Goal: Check status: Check status

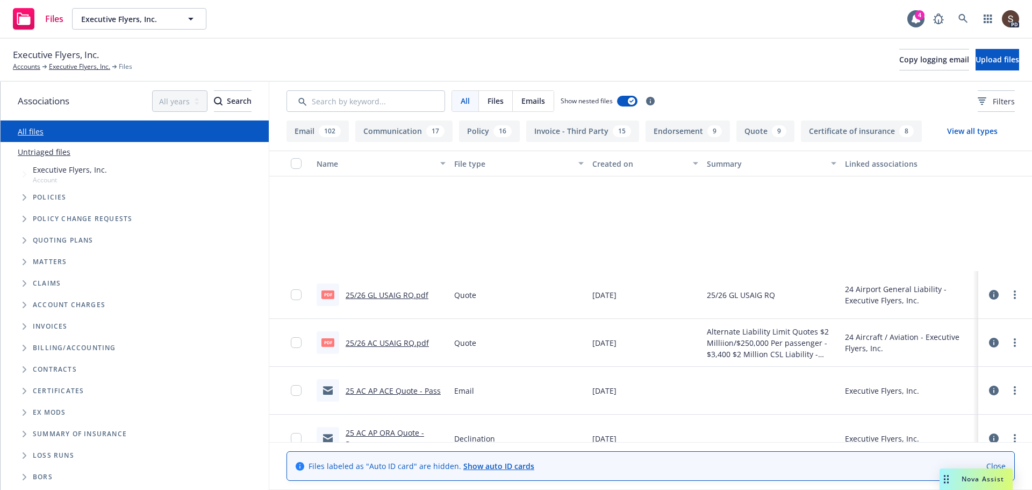
scroll to position [161, 0]
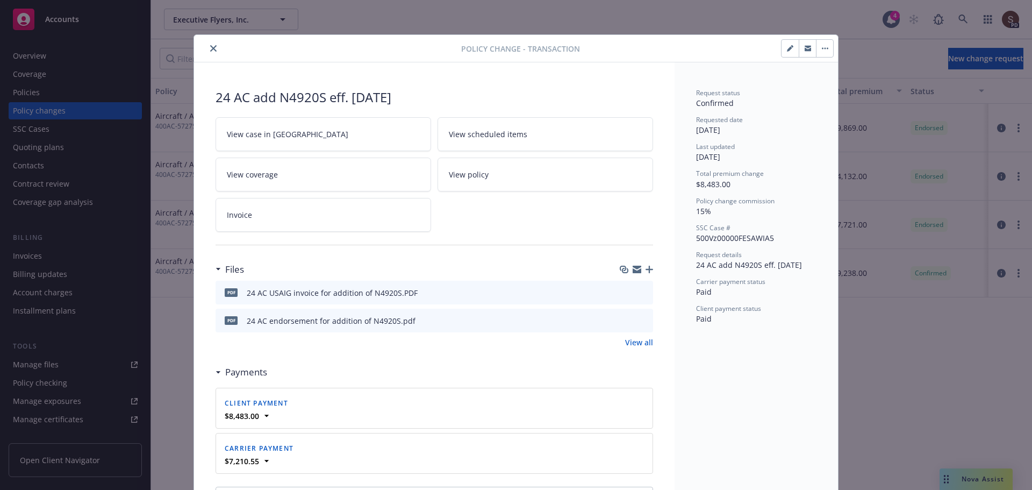
scroll to position [105, 0]
